Goal: Information Seeking & Learning: Check status

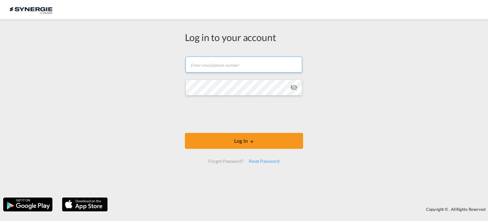
type input "[EMAIL_ADDRESS][DOMAIN_NAME]"
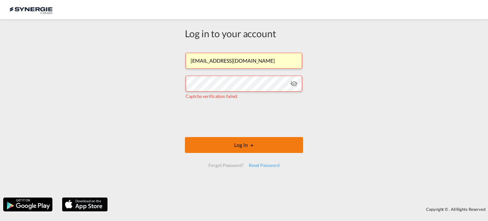
drag, startPoint x: 231, startPoint y: 145, endPoint x: 300, endPoint y: 142, distance: 69.3
click at [232, 145] on button "Log In" at bounding box center [244, 145] width 118 height 16
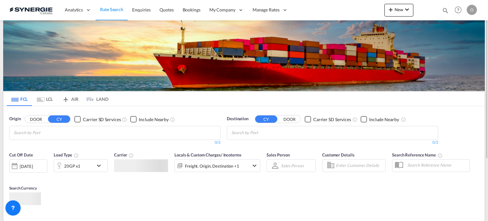
click at [445, 11] on div "Bookings Quotes Enquiries Help Resources Product Release O My Profile Logout" at bounding box center [458, 10] width 40 height 20
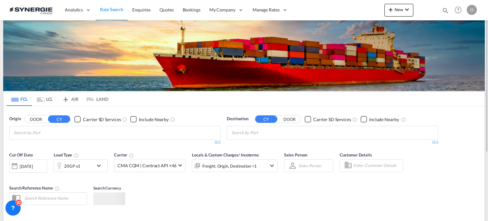
click at [440, 11] on div "Bookings Quotes Enquiries Help Resources Product Release O My Profile Logout" at bounding box center [458, 10] width 40 height 20
click at [443, 11] on md-icon "icon-magnify" at bounding box center [445, 10] width 7 height 7
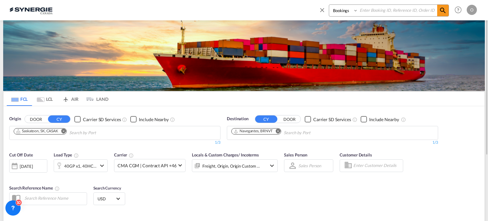
click at [343, 13] on select "Bookings Quotes Enquiries" at bounding box center [344, 10] width 30 height 11
select select "Quotes"
click at [329, 5] on select "Bookings Quotes Enquiries" at bounding box center [344, 10] width 30 height 11
click at [417, 11] on input at bounding box center [397, 10] width 79 height 11
paste input "SYC000014724"
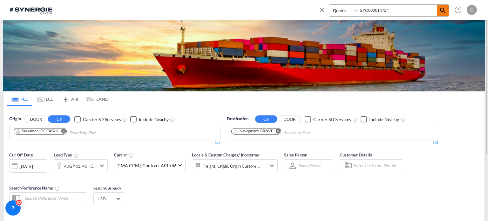
type input "SYC000014724"
click at [441, 11] on md-icon "icon-magnify" at bounding box center [443, 11] width 8 height 8
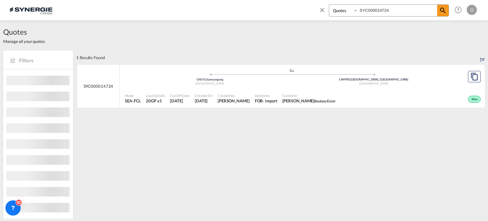
click at [276, 96] on span "Incoterms" at bounding box center [266, 95] width 23 height 5
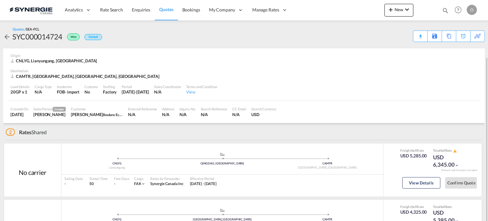
scroll to position [59, 0]
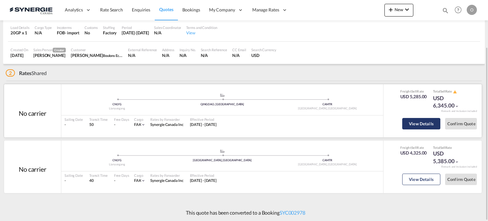
click at [414, 125] on button "View Details" at bounding box center [421, 123] width 38 height 11
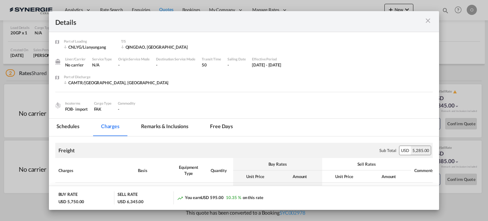
click at [160, 128] on md-tab-item "Remarks & Inclusions" at bounding box center [164, 126] width 63 height 17
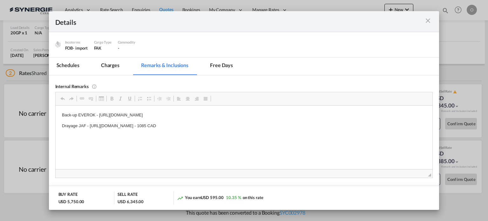
scroll to position [63, 0]
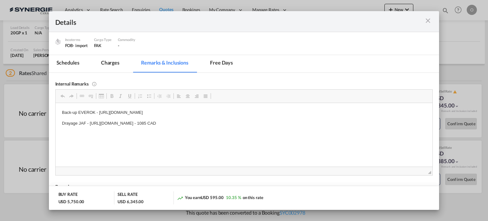
click at [428, 20] on md-icon "icon-close m-3 fg-AAA8AD cursor" at bounding box center [428, 21] width 8 height 8
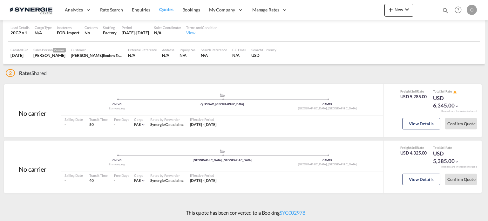
scroll to position [28, 0]
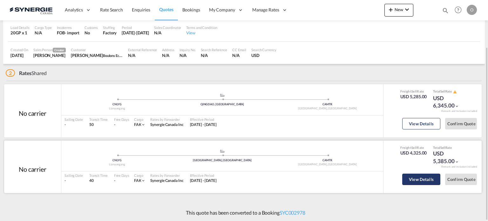
click at [422, 180] on button "View Details" at bounding box center [421, 178] width 38 height 11
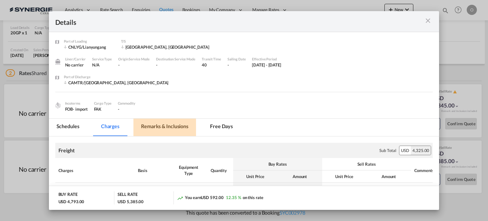
click at [151, 129] on md-tab-item "Remarks & Inclusions" at bounding box center [164, 126] width 63 height 17
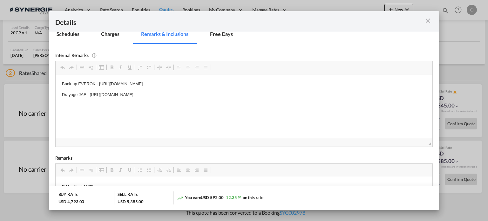
scroll to position [95, 0]
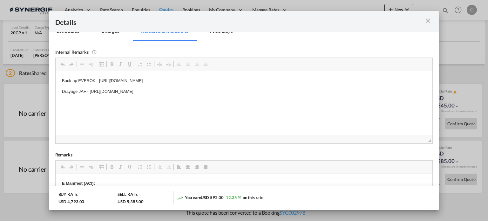
drag, startPoint x: 98, startPoint y: 80, endPoint x: 206, endPoint y: 78, distance: 108.0
copy p "[URL][DOMAIN_NAME]"
drag, startPoint x: 262, startPoint y: 79, endPoint x: 99, endPoint y: 77, distance: 162.9
click at [99, 77] on p "Back-up EVEROK - [URL][DOMAIN_NAME]" at bounding box center [244, 80] width 364 height 7
click at [420, 23] on div "Port of ..." at bounding box center [414, 21] width 38 height 8
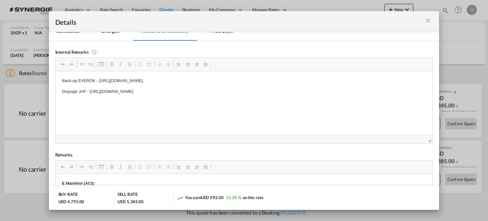
drag, startPoint x: 425, startPoint y: 19, endPoint x: 425, endPoint y: 15, distance: 3.5
click at [426, 19] on md-icon "icon-close m-3 fg-AAA8AD cursor" at bounding box center [428, 21] width 8 height 8
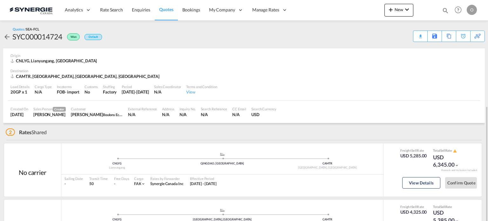
scroll to position [59, 0]
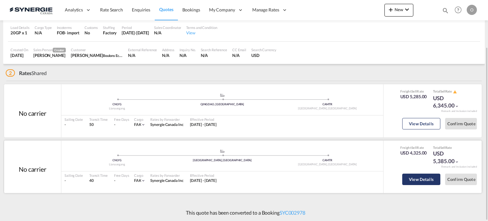
click at [433, 178] on button "View Details" at bounding box center [421, 178] width 38 height 11
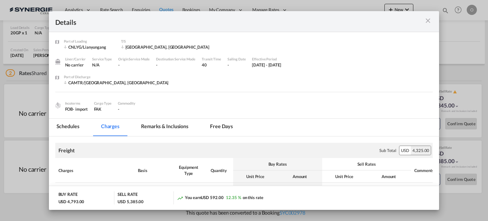
drag, startPoint x: 427, startPoint y: 22, endPoint x: 428, endPoint y: 27, distance: 5.8
click at [428, 22] on md-icon "icon-close m-3 fg-AAA8AD cursor" at bounding box center [428, 21] width 8 height 8
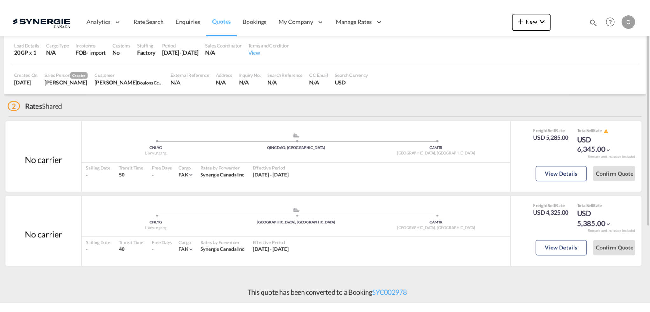
scroll to position [0, 0]
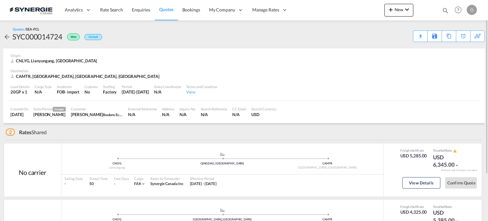
click at [411, 38] on div "Quotes / SEA-FCL SYC000014724 Won Default Download Quote Save As Template Copy …" at bounding box center [243, 34] width 481 height 15
click at [416, 37] on div "Download Quote" at bounding box center [407, 36] width 32 height 10
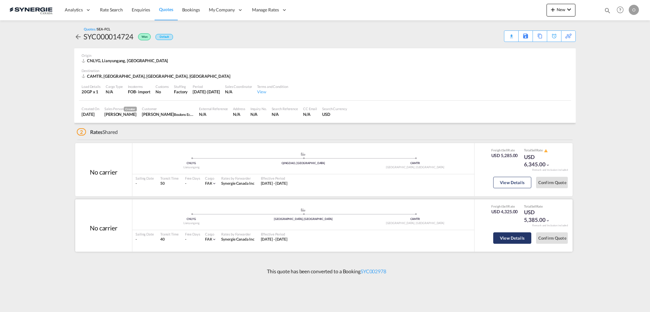
click at [487, 220] on button "View Details" at bounding box center [512, 237] width 38 height 11
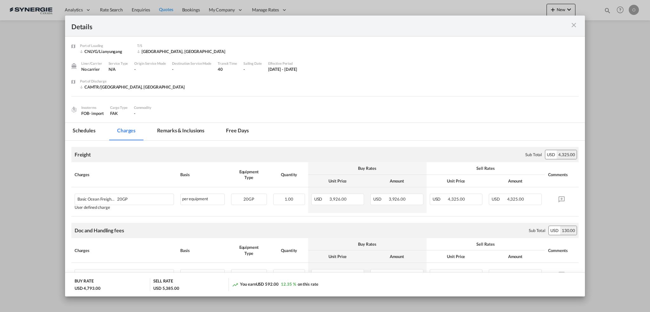
click at [169, 133] on md-tab-item "Remarks & Inclusions" at bounding box center [181, 131] width 63 height 17
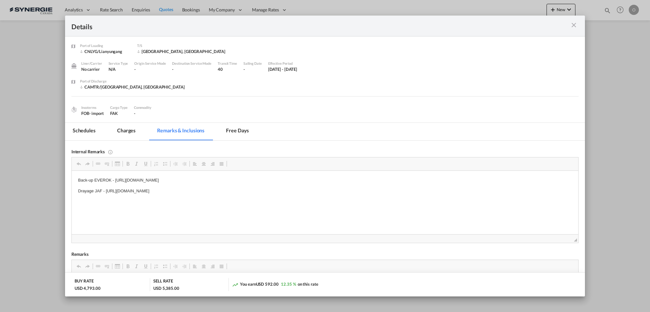
click at [123, 133] on md-tab-item "Charges" at bounding box center [127, 131] width 34 height 17
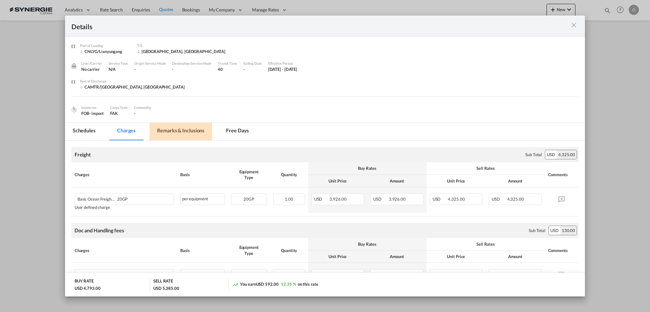
click at [169, 130] on md-tab-item "Remarks & Inclusions" at bounding box center [181, 131] width 63 height 17
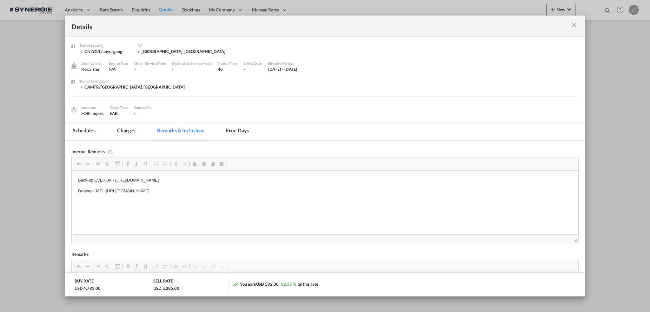
drag, startPoint x: 106, startPoint y: 190, endPoint x: 202, endPoint y: 187, distance: 95.9
drag, startPoint x: 105, startPoint y: 191, endPoint x: 274, endPoint y: 187, distance: 168.3
click at [274, 187] on body "Back-up EVEROK - [URL][DOMAIN_NAME] Drayage JAF - [URL][DOMAIN_NAME]" at bounding box center [325, 185] width 494 height 17
copy p "[URL][DOMAIN_NAME]"
click at [487, 24] on div "Port of ..." at bounding box center [553, 26] width 51 height 8
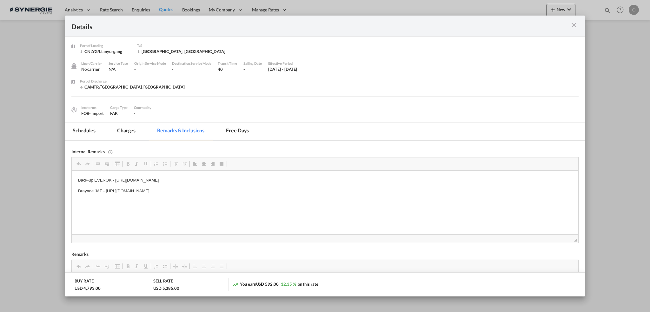
click at [487, 26] on md-icon "icon-close m-3 fg-AAA8AD cursor" at bounding box center [574, 25] width 8 height 8
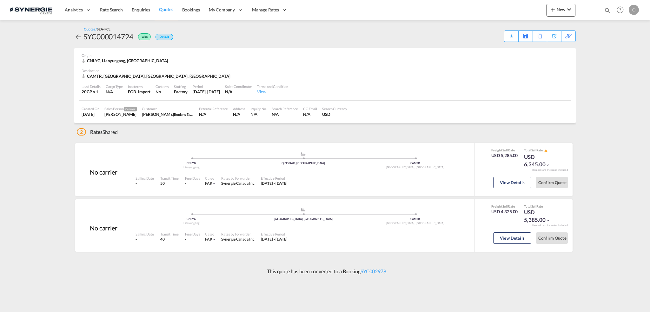
click at [487, 10] on md-icon "icon-magnify" at bounding box center [607, 10] width 7 height 7
click at [487, 11] on select "Bookings Quotes Enquiries" at bounding box center [506, 10] width 30 height 11
select select "Quotes"
click at [487, 5] on select "Bookings Quotes Enquiries" at bounding box center [506, 10] width 30 height 11
click at [487, 9] on input at bounding box center [559, 10] width 79 height 11
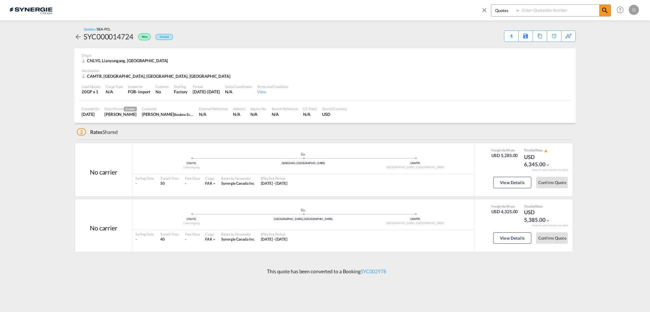
paste input "SYC000014428"
type input "SYC000014428"
click at [487, 11] on md-icon "icon-magnify" at bounding box center [605, 11] width 8 height 8
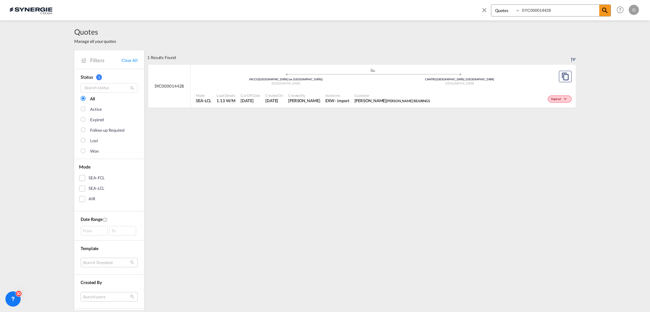
click at [408, 102] on span "[PERSON_NAME] BEARINGS" at bounding box center [408, 101] width 44 height 4
